Goal: Information Seeking & Learning: Learn about a topic

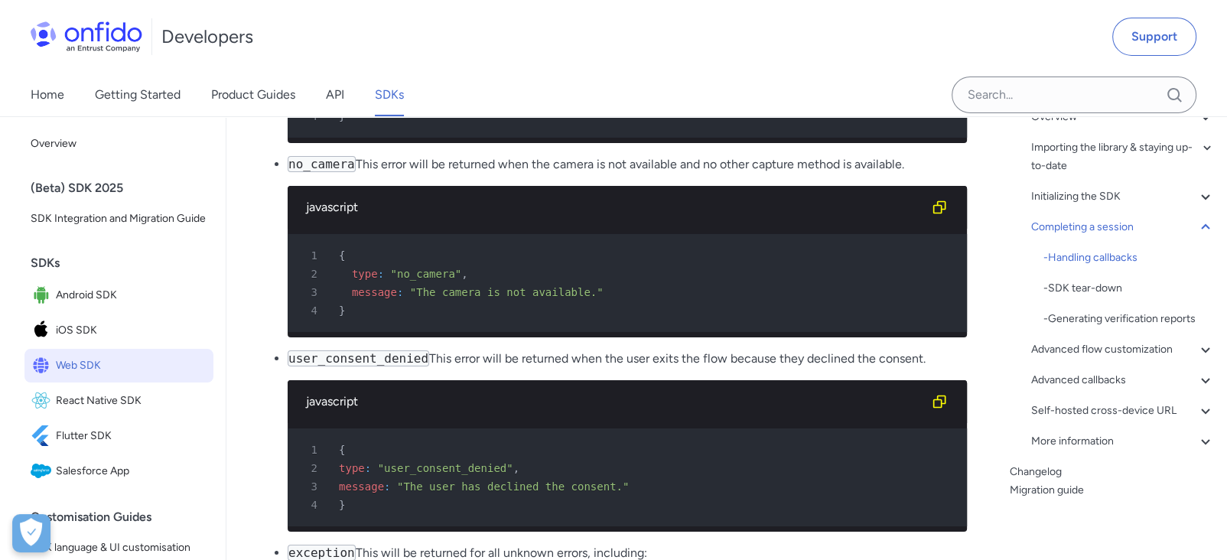
scroll to position [18137, 0]
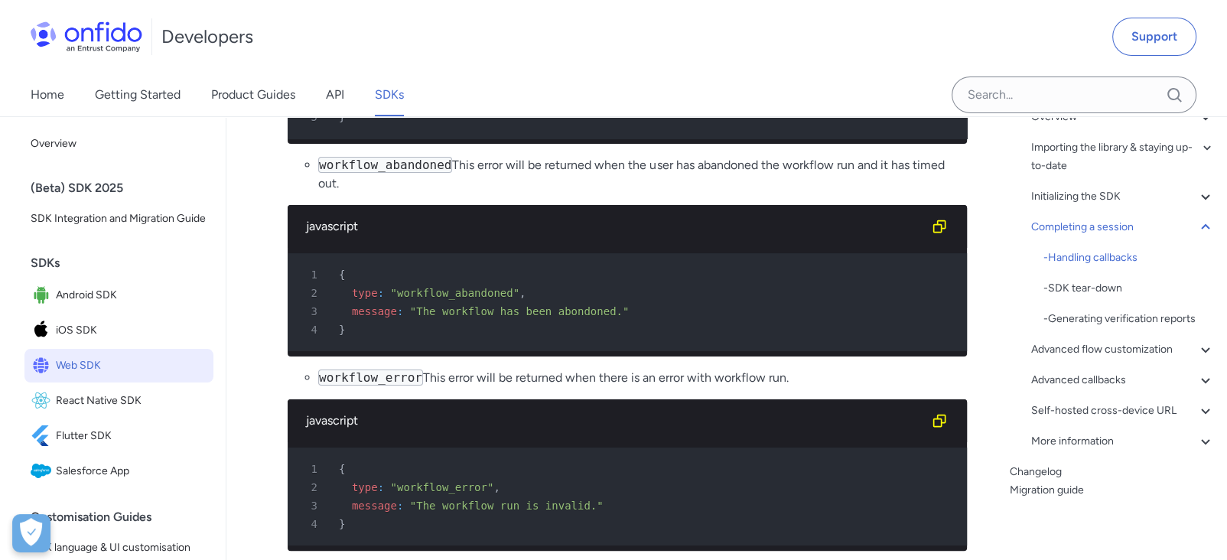
drag, startPoint x: 362, startPoint y: 335, endPoint x: 560, endPoint y: 412, distance: 212.4
click at [560, 412] on li "exception This will be returned for all unknown errors, including: timeout and …" at bounding box center [627, 207] width 679 height 687
drag, startPoint x: 555, startPoint y: 414, endPoint x: 288, endPoint y: 330, distance: 279.9
click at [288, 330] on li "exception This will be returned for all unknown errors, including: timeout and …" at bounding box center [627, 207] width 679 height 687
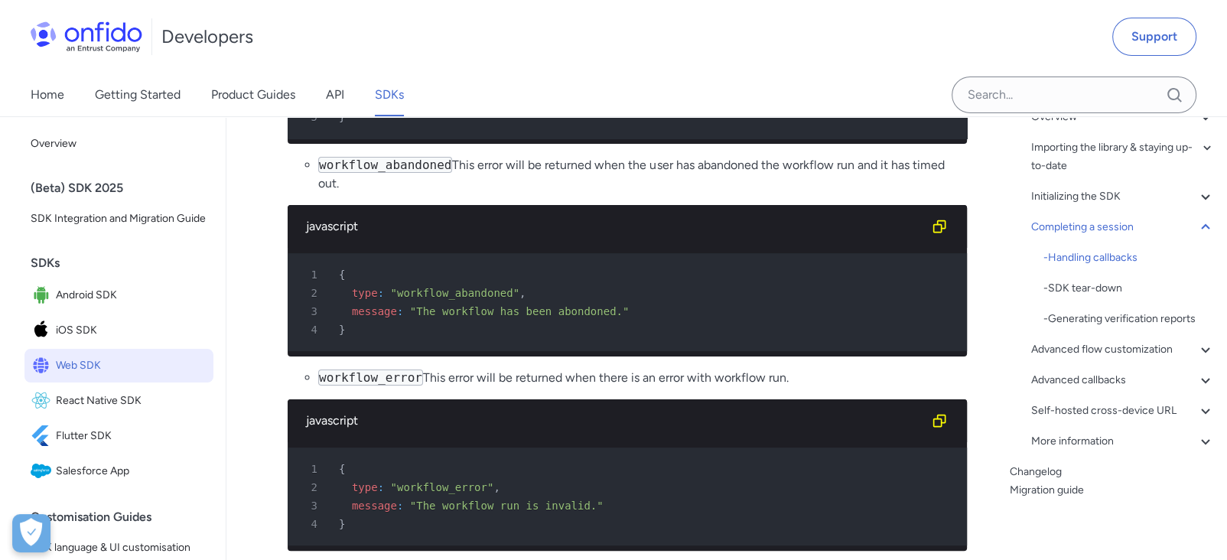
drag, startPoint x: 543, startPoint y: 415, endPoint x: 288, endPoint y: 330, distance: 268.5
click at [291, 333] on li "exception This will be returned for all unknown errors, including: timeout and …" at bounding box center [627, 207] width 679 height 687
click at [581, 53] on div "1 {" at bounding box center [620, 43] width 652 height 18
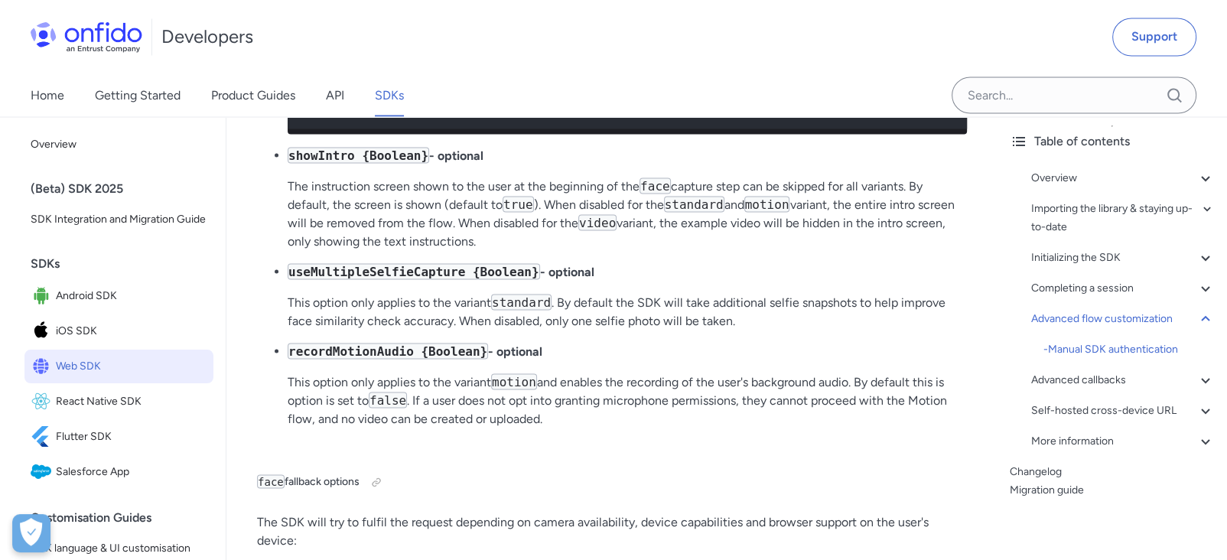
scroll to position [26803, 0]
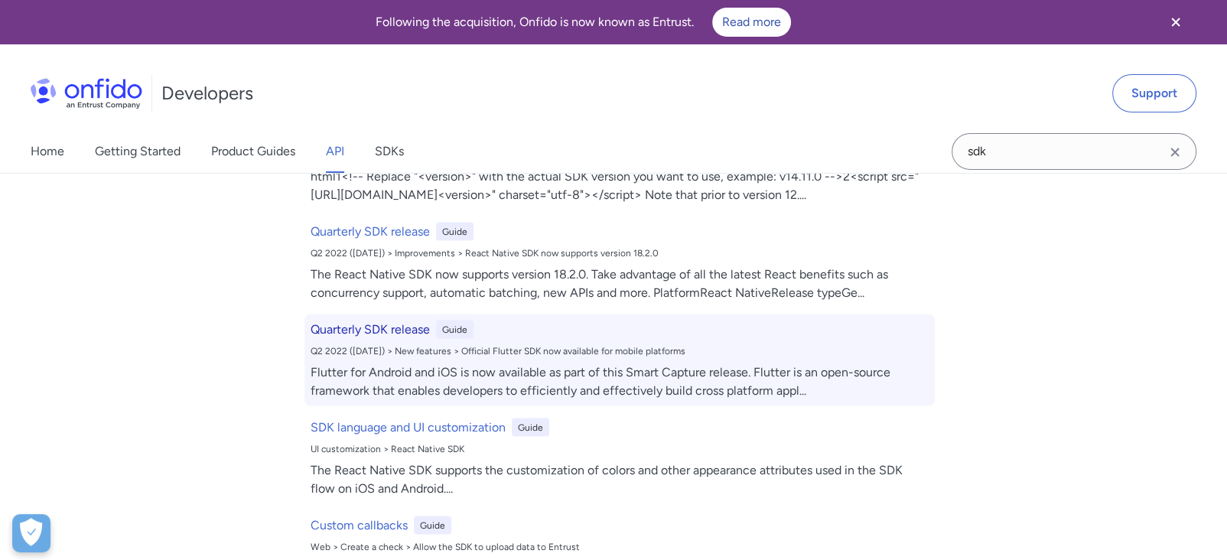
scroll to position [3055, 0]
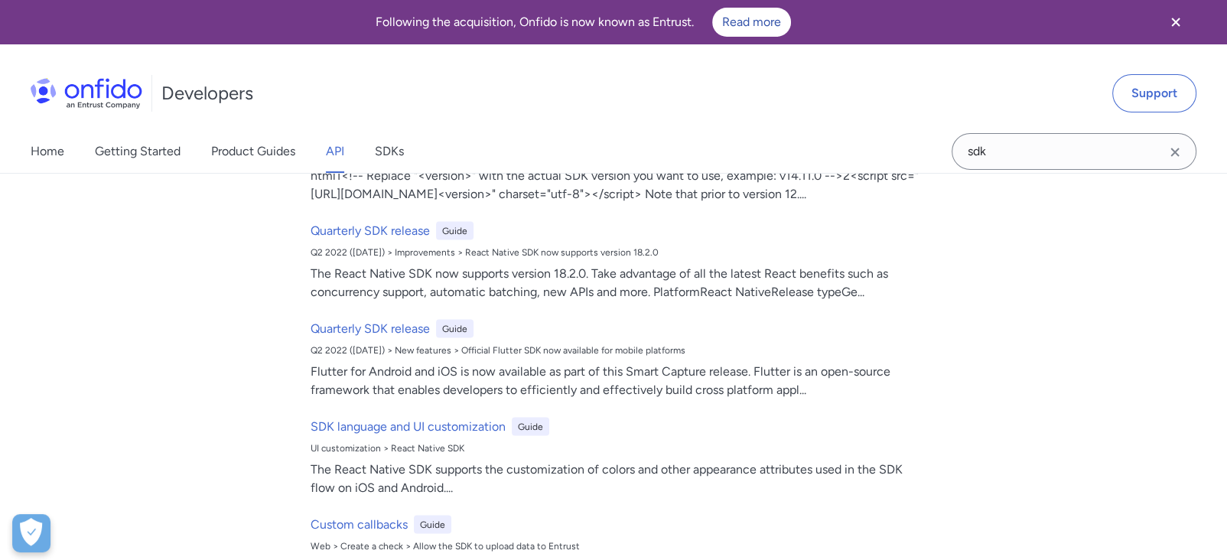
type input "sdk"
click at [1170, 152] on icon "Clear search field button" at bounding box center [1175, 152] width 18 height 18
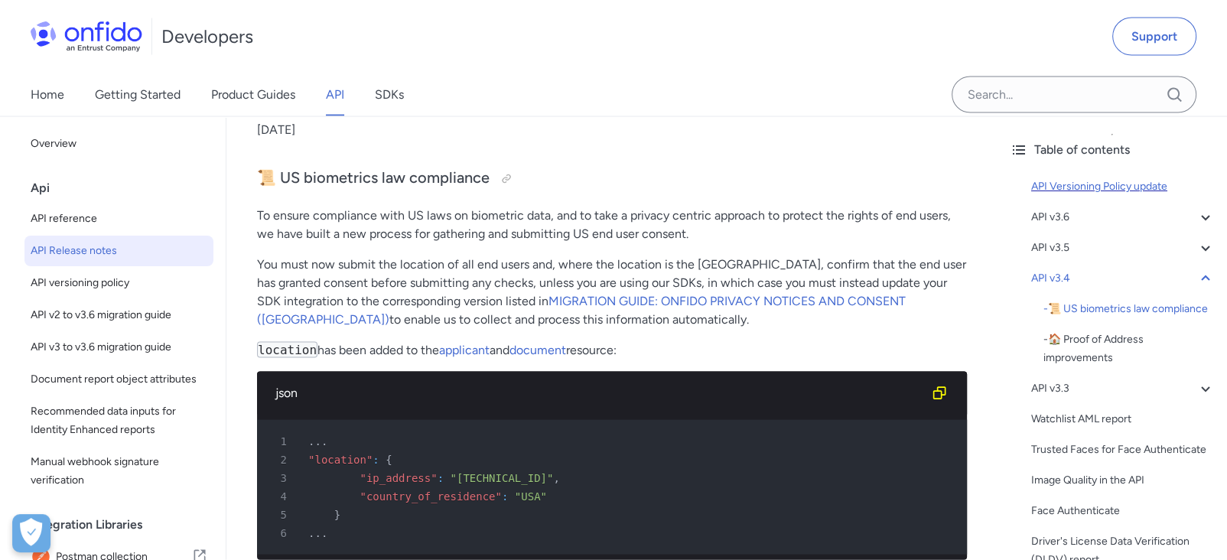
scroll to position [3204, 0]
click at [80, 219] on span "API reference" at bounding box center [119, 219] width 177 height 18
select select "http"
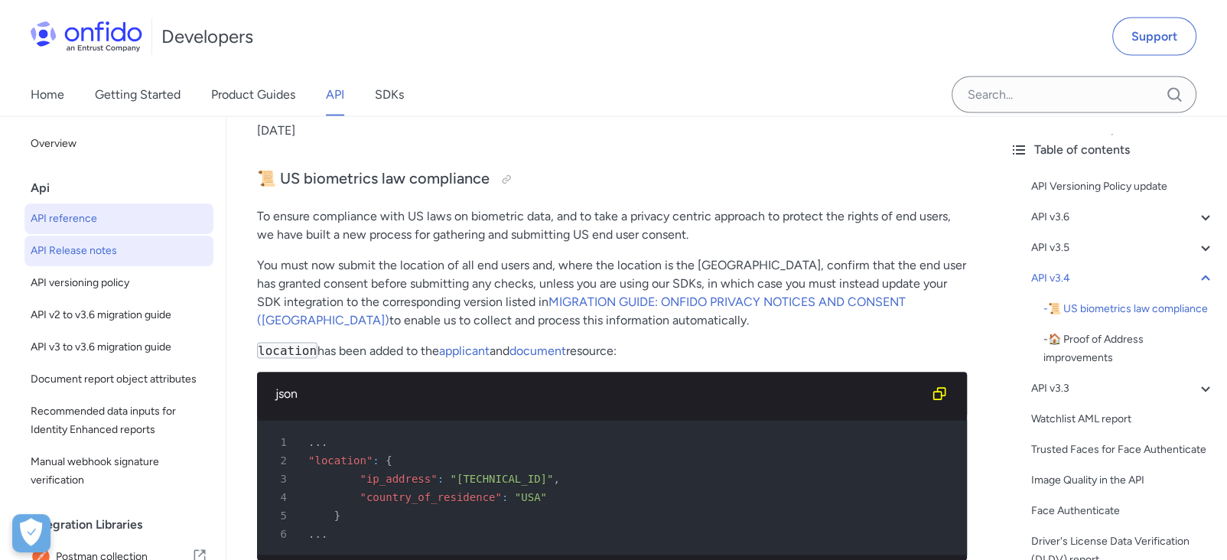
select select "http"
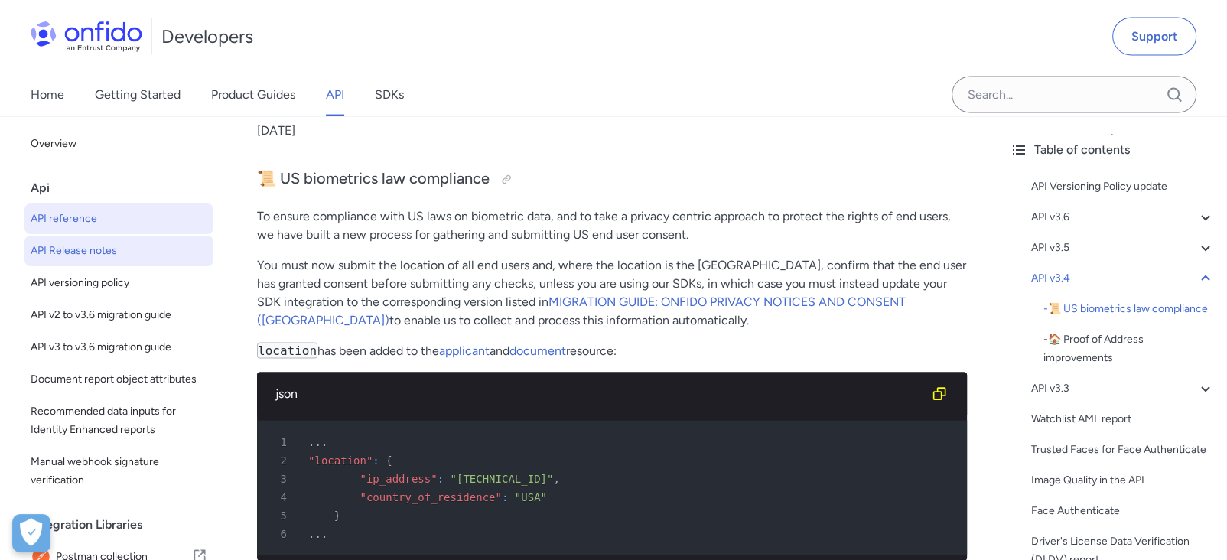
select select "http"
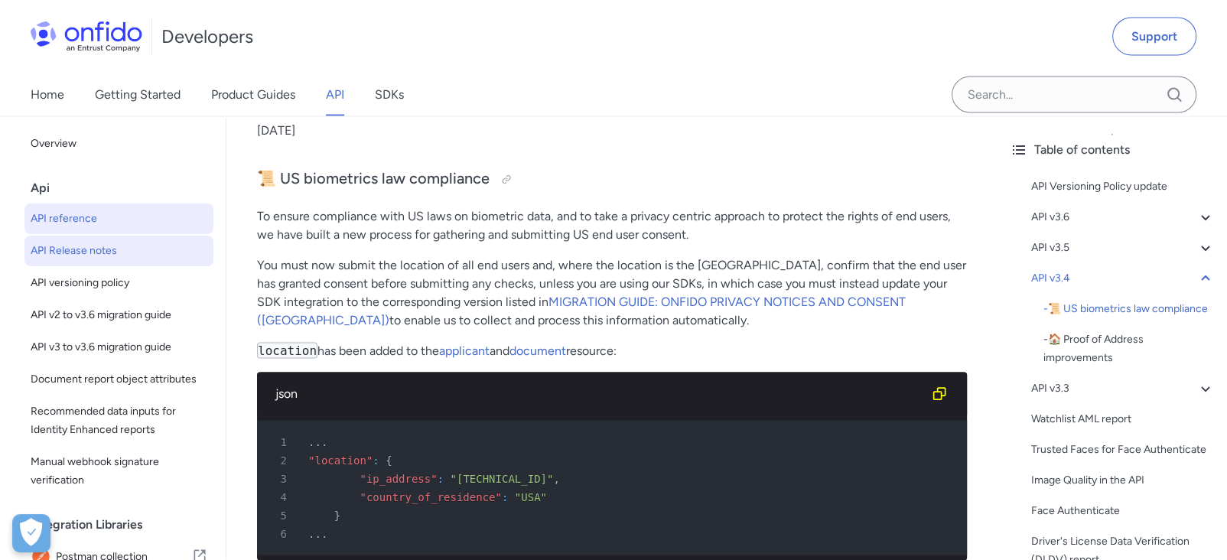
select select "http"
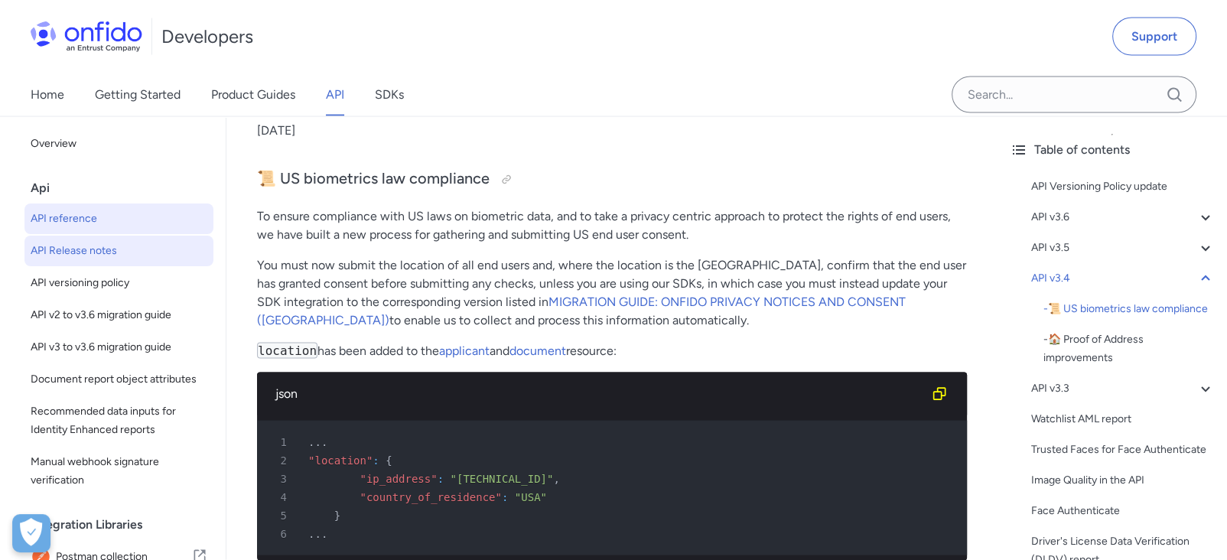
select select "http"
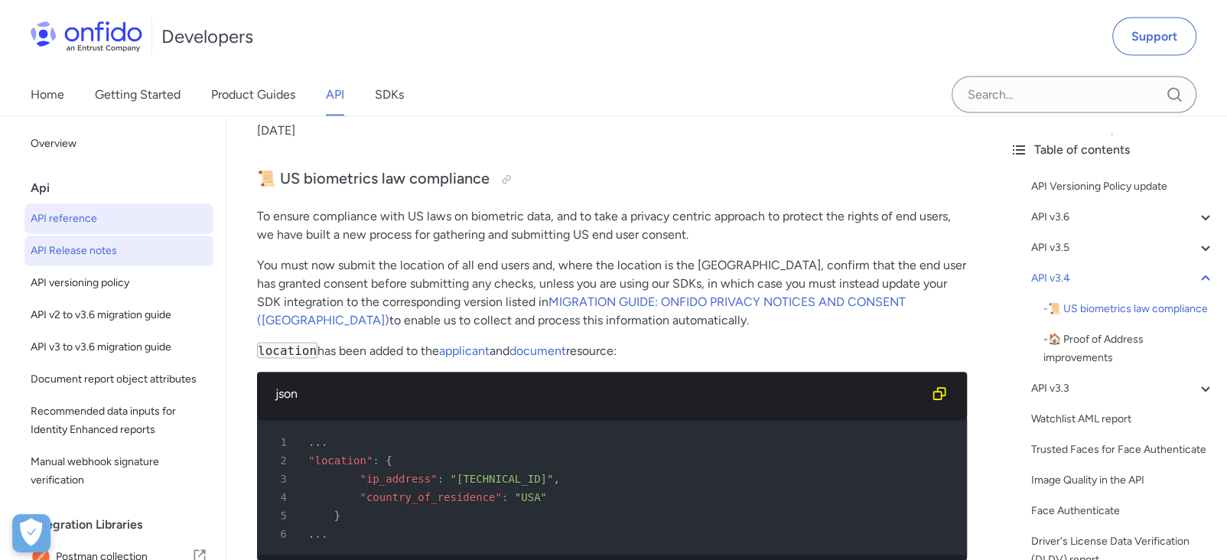
select select "http"
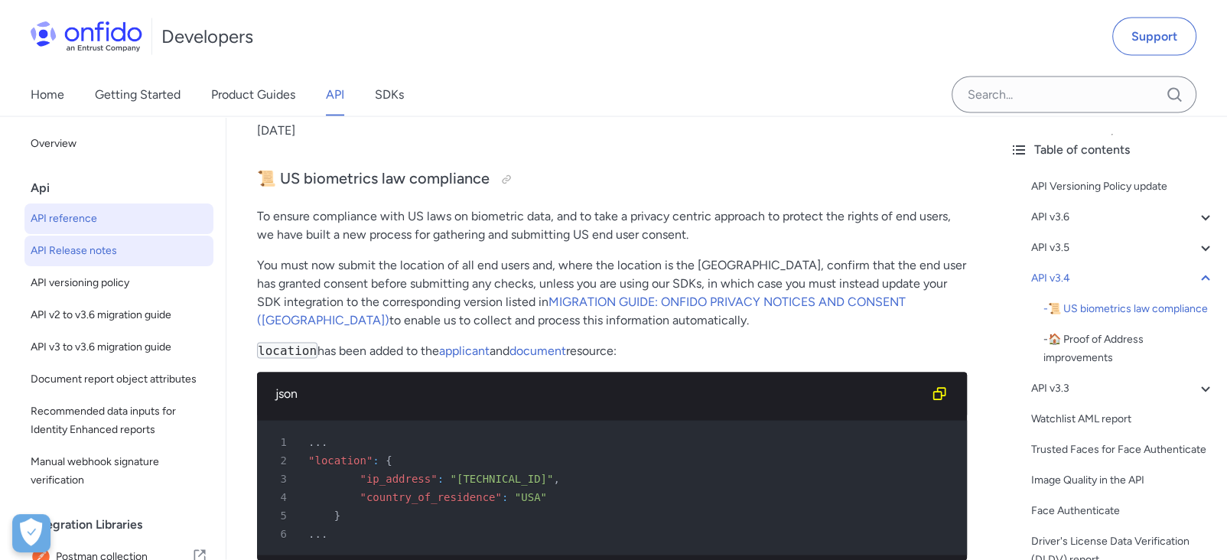
select select "http"
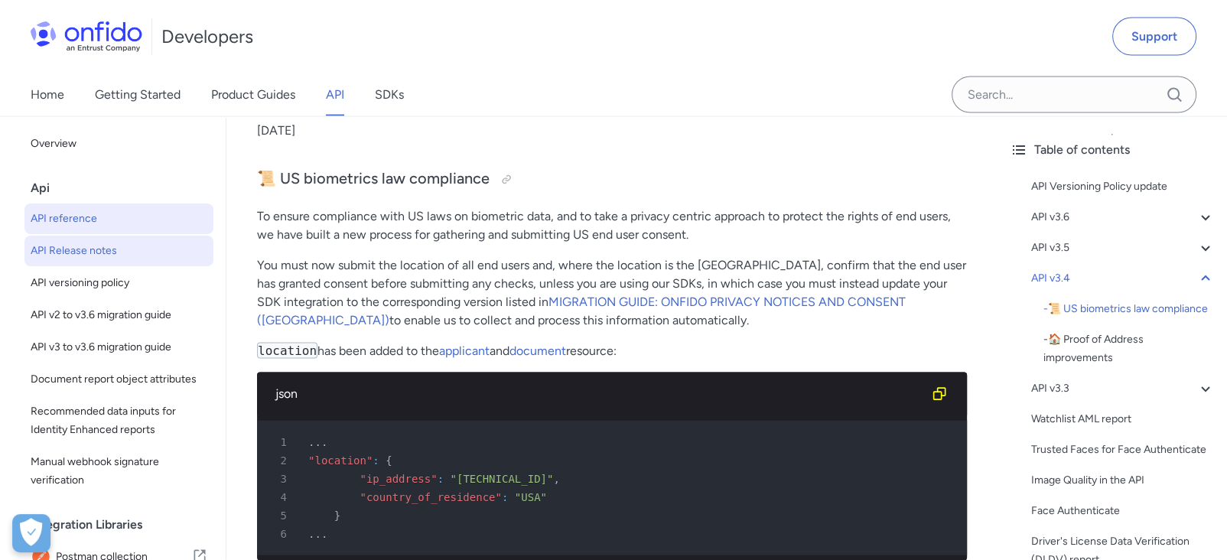
select select "http"
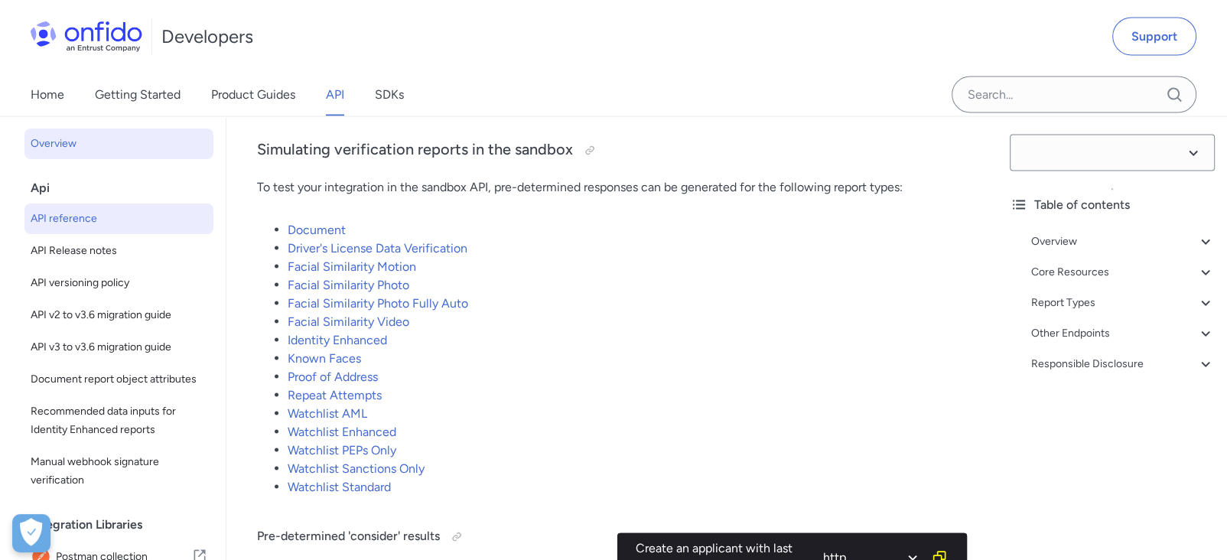
click at [90, 159] on link "Overview" at bounding box center [118, 144] width 189 height 31
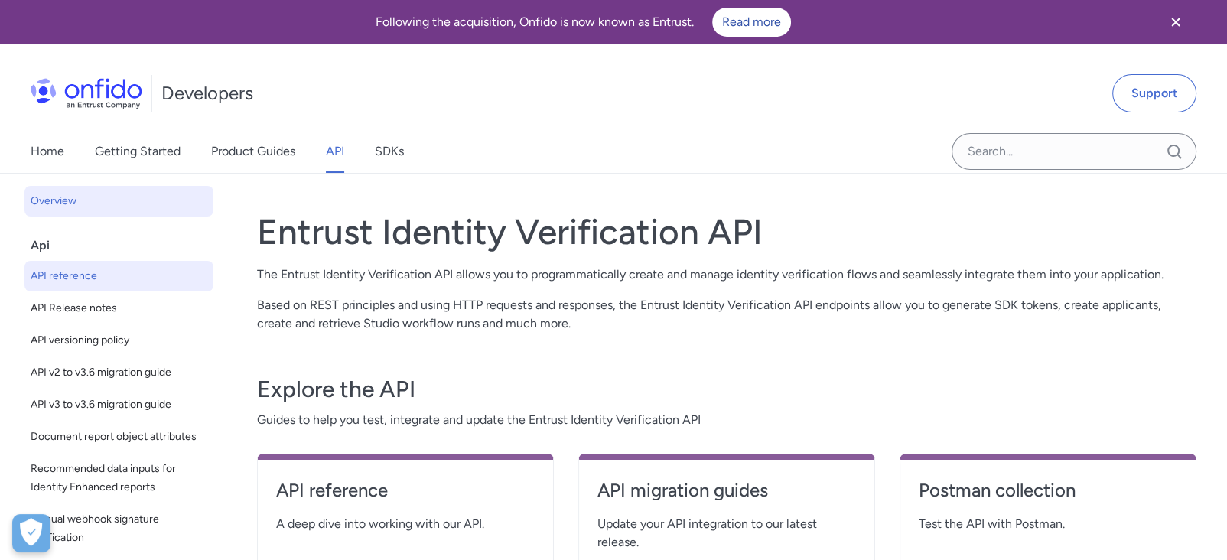
click at [93, 272] on span "API reference" at bounding box center [119, 276] width 177 height 18
select select "http"
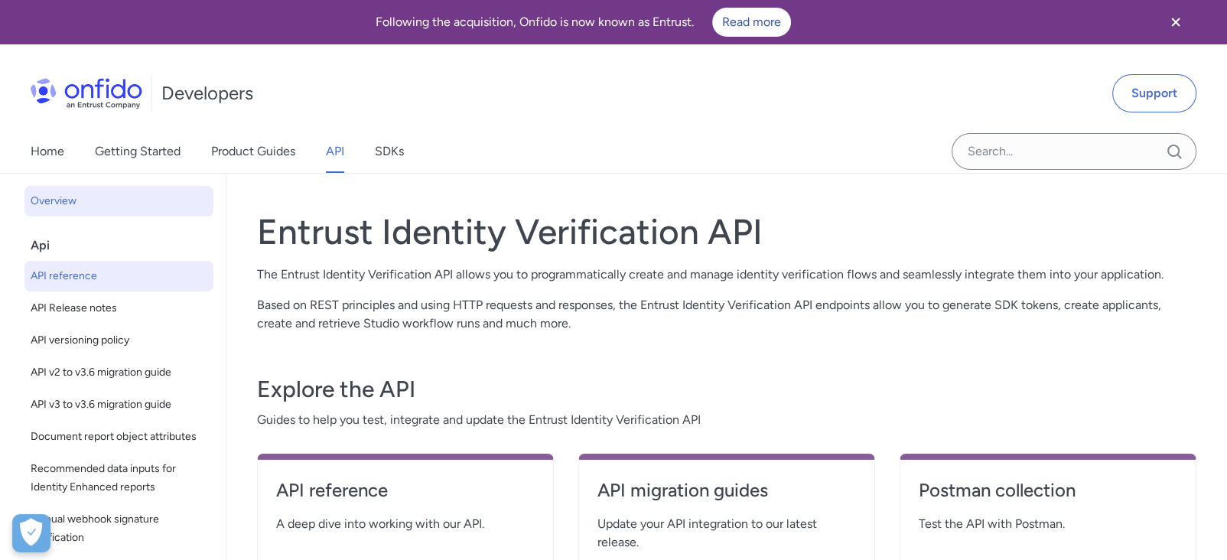
select select "http"
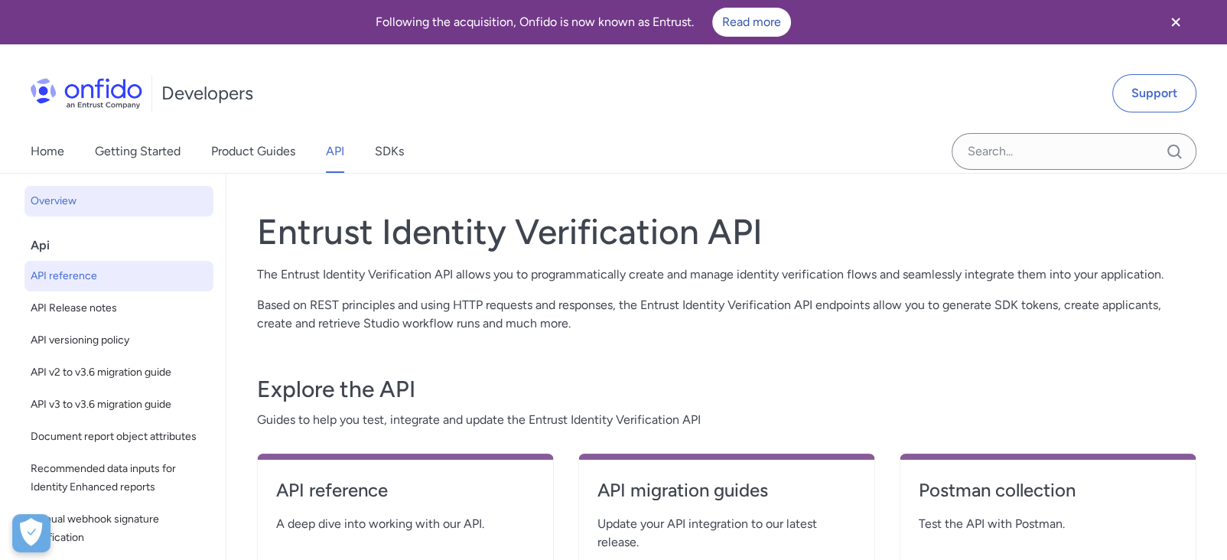
select select "http"
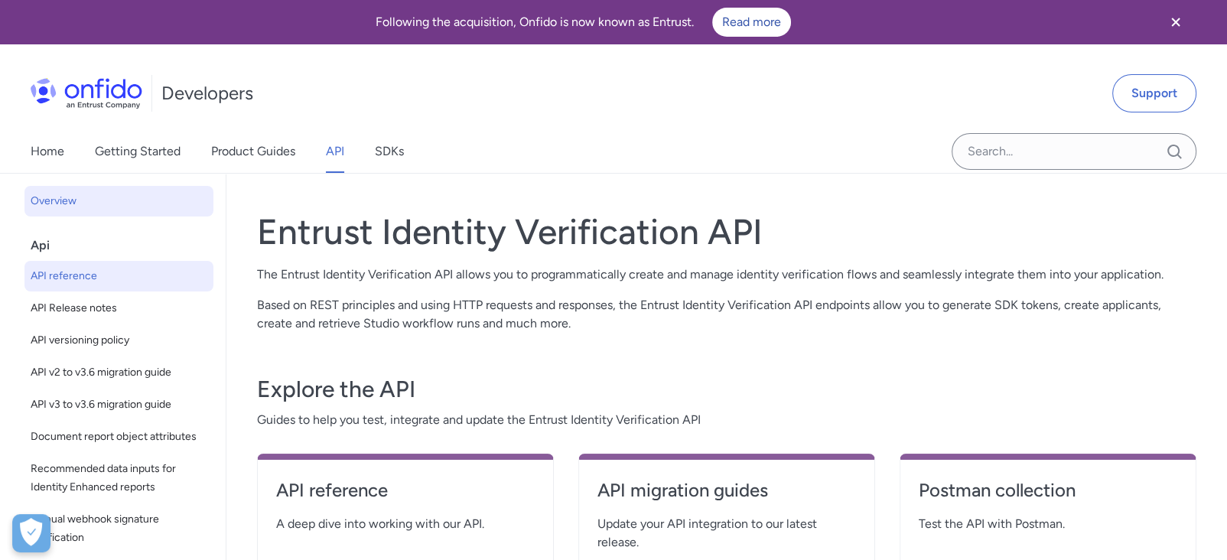
select select "http"
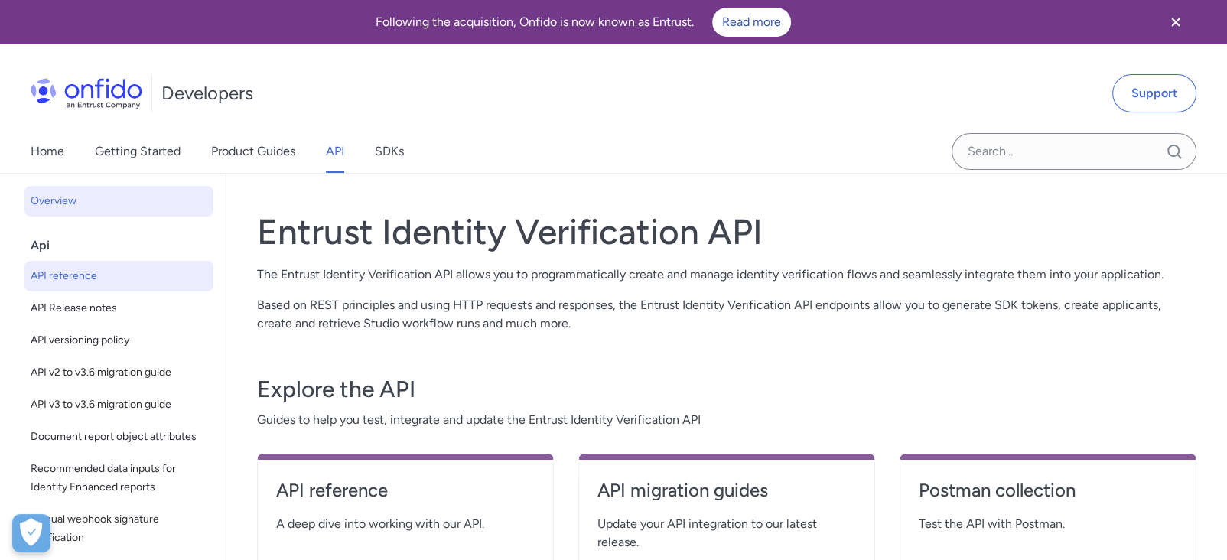
select select "http"
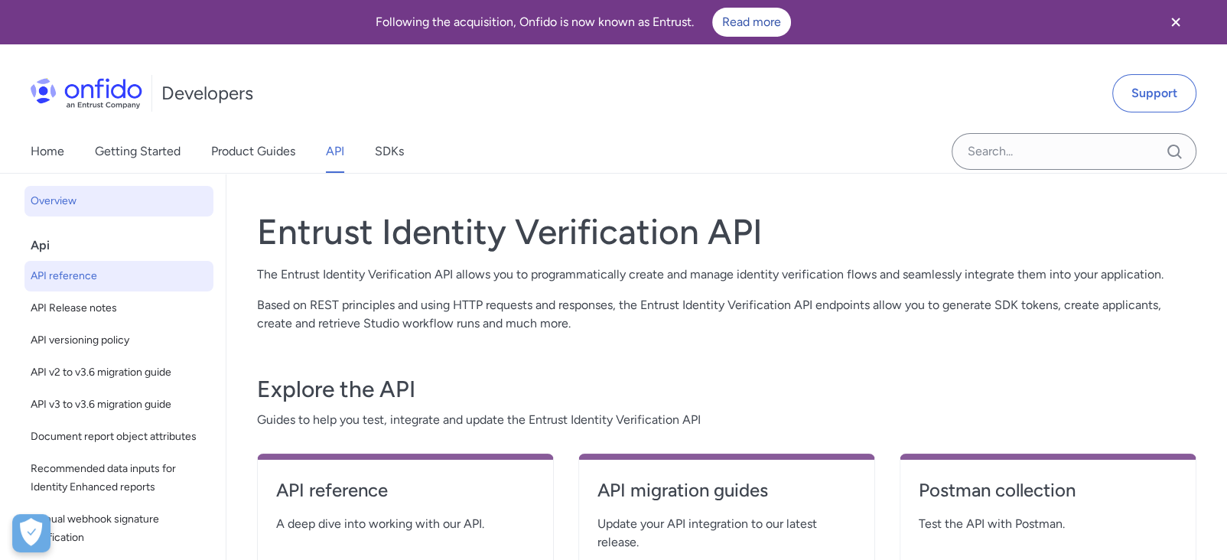
select select "http"
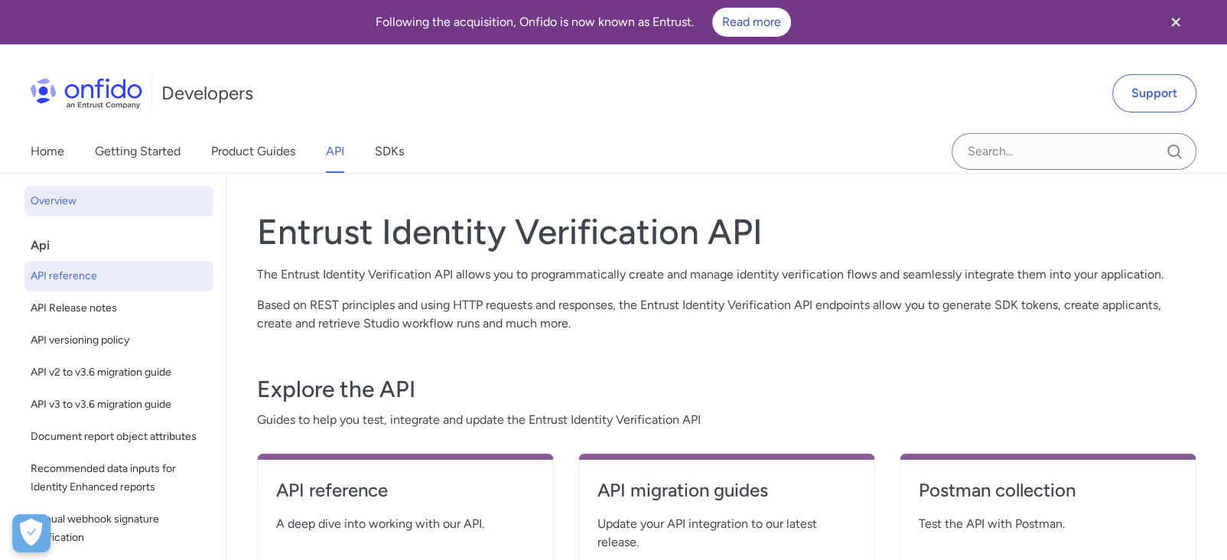
select select "http"
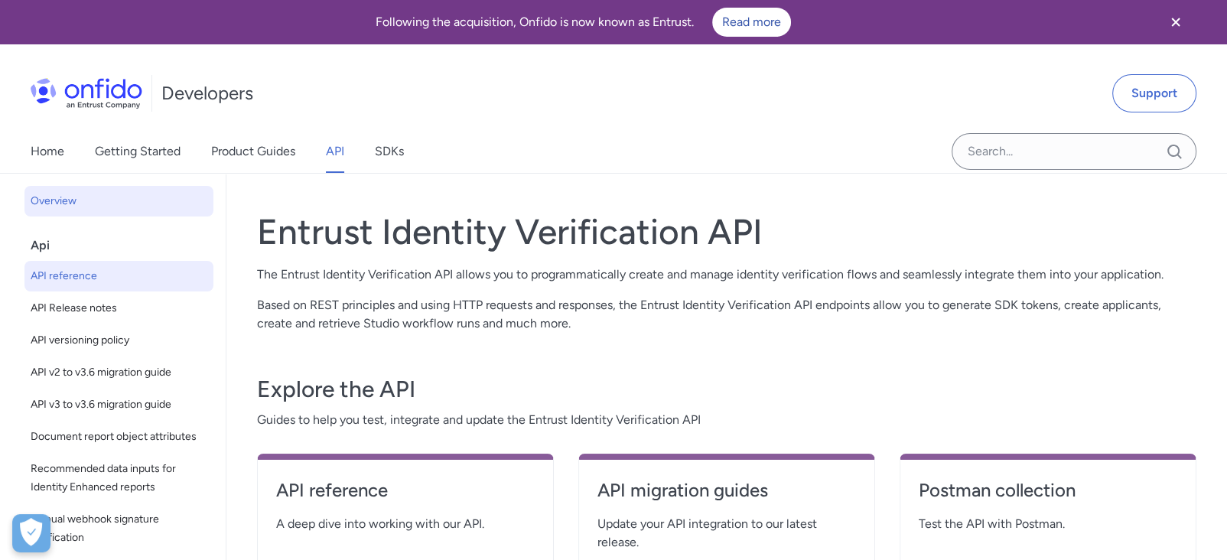
select select "http"
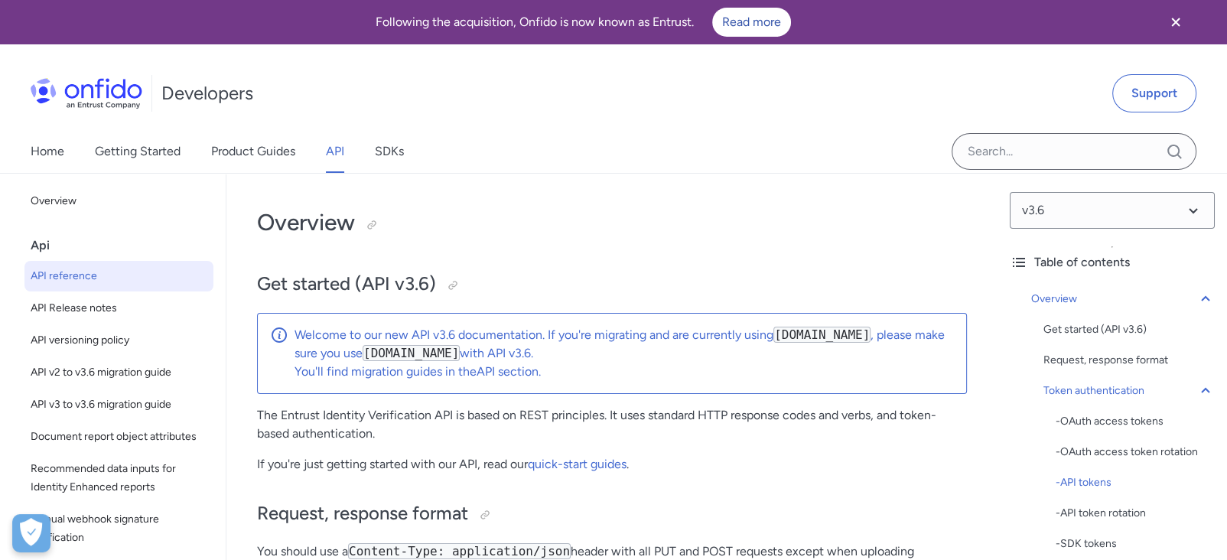
scroll to position [1370, 0]
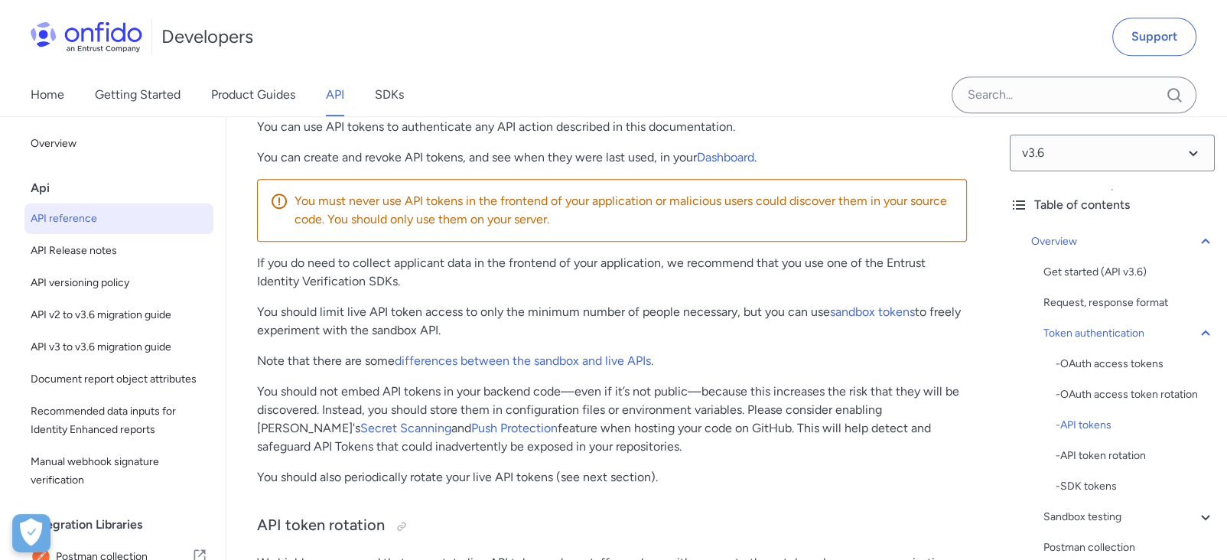
click at [627, 220] on p "You must never use API tokens in the frontend of your application or malicious …" at bounding box center [623, 210] width 659 height 37
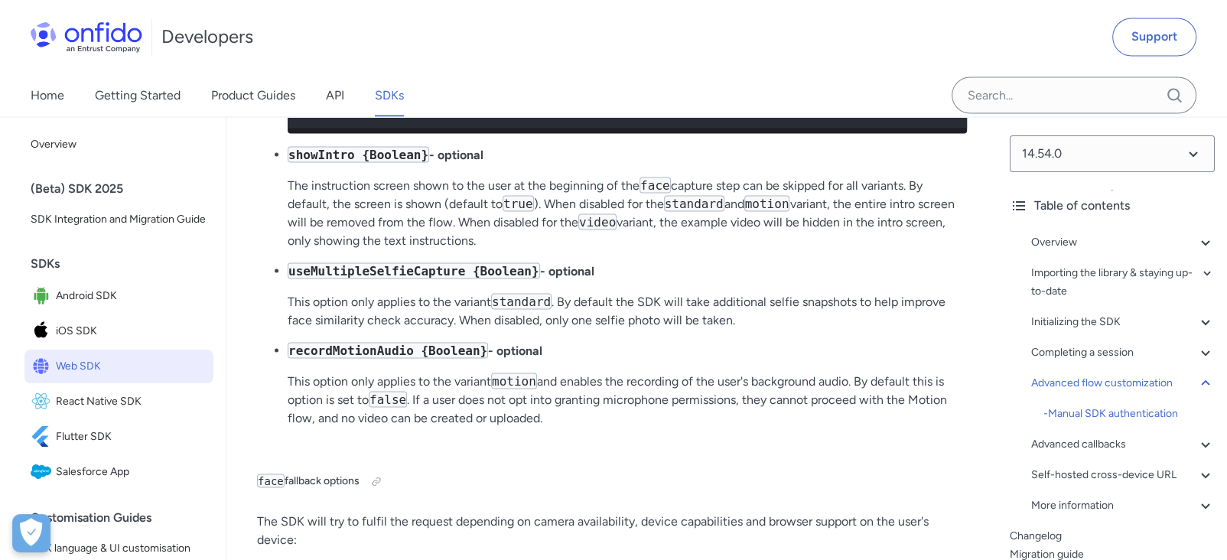
scroll to position [63, 0]
